Goal: Information Seeking & Learning: Learn about a topic

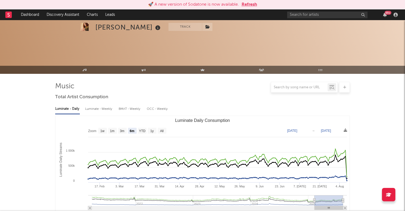
select select "6m"
select select "All"
drag, startPoint x: 0, startPoint y: 0, endPoint x: 328, endPoint y: 13, distance: 328.2
click at [328, 13] on input "text" at bounding box center [327, 15] width 80 height 7
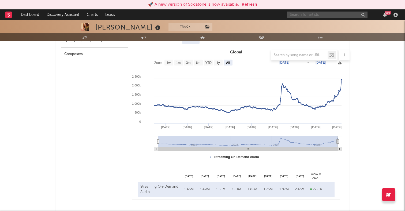
paste input "[URL][DOMAIN_NAME]"
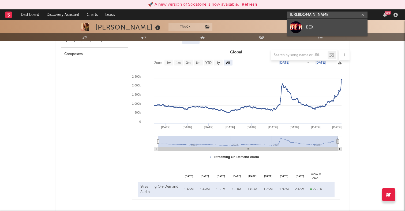
type input "[URL][DOMAIN_NAME]"
click at [306, 28] on link "BEX" at bounding box center [327, 26] width 80 height 17
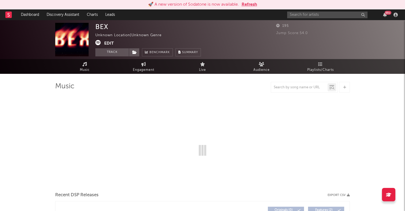
select select "1w"
